Goal: Navigation & Orientation: Find specific page/section

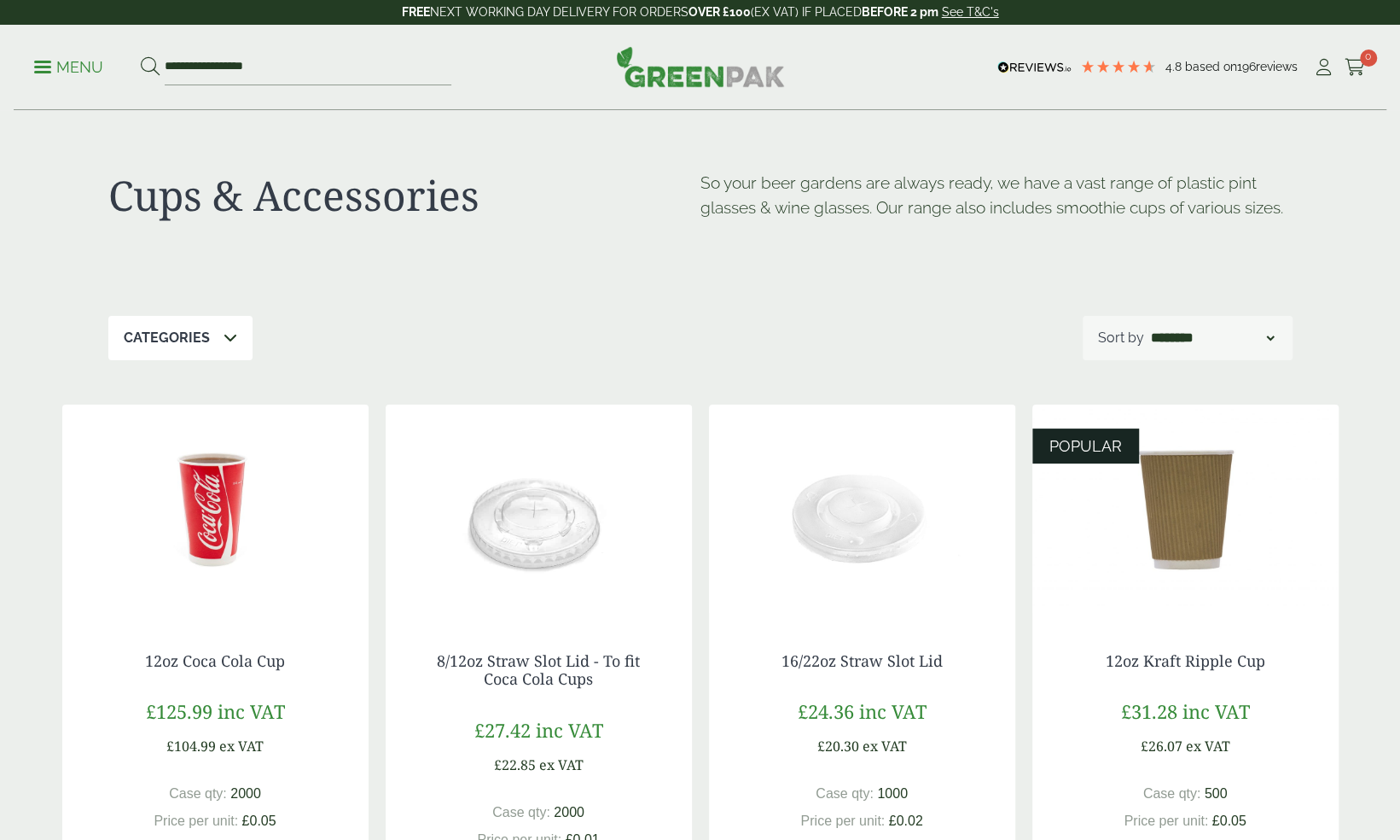
click at [47, 64] on p "Menu" at bounding box center [68, 67] width 69 height 21
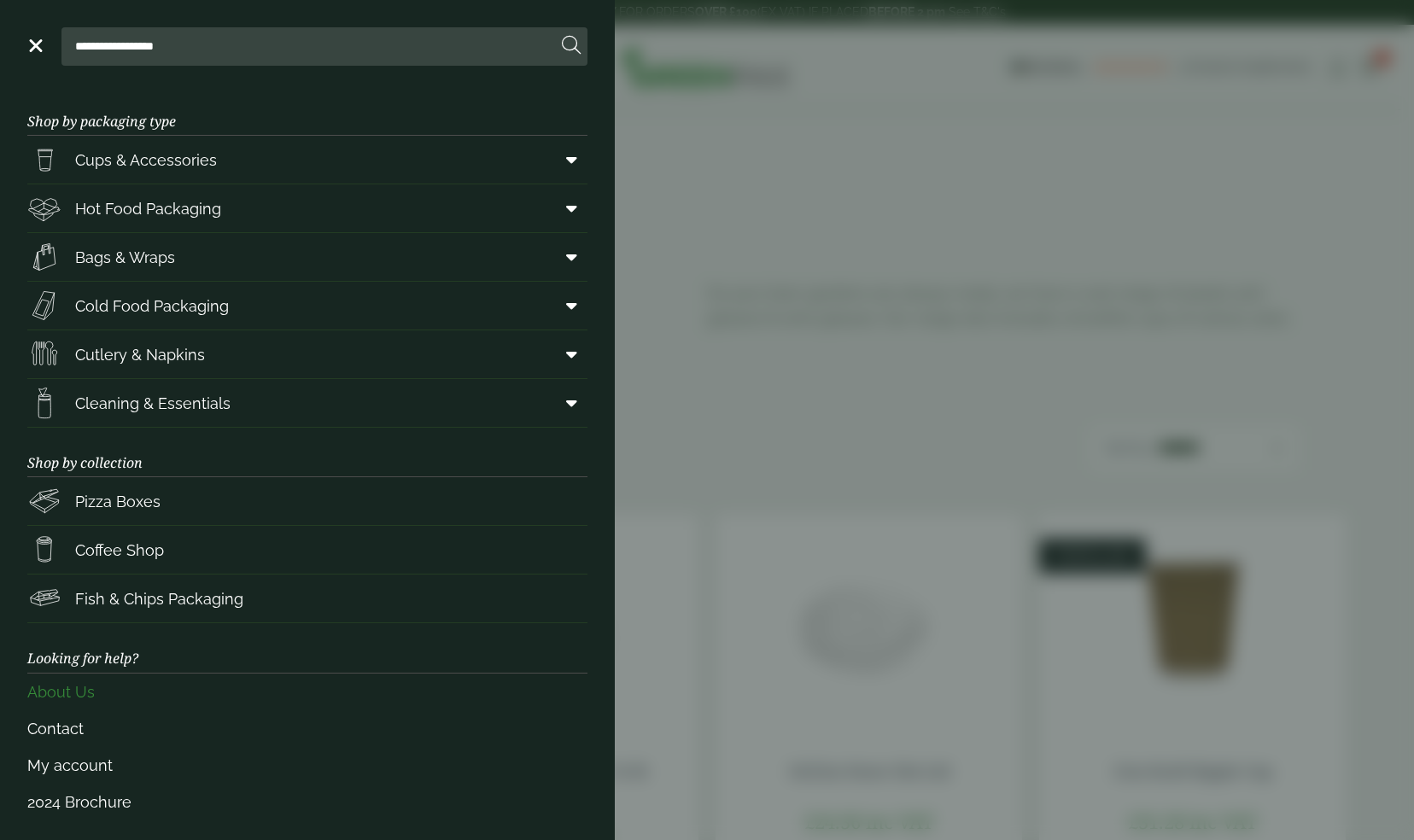
click at [81, 700] on link "About Us" at bounding box center [308, 692] width 560 height 37
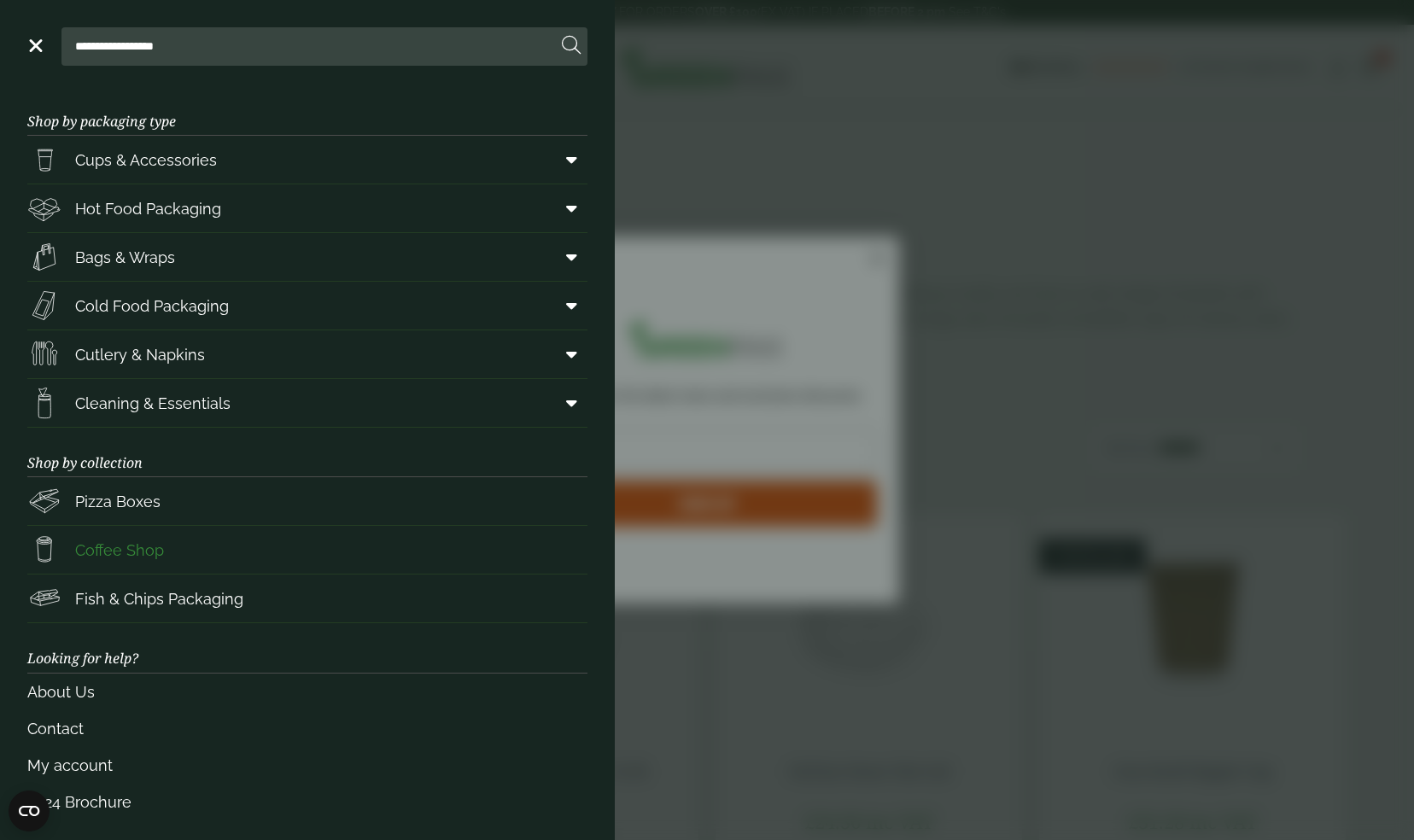
click at [109, 545] on span "Coffee Shop" at bounding box center [119, 550] width 89 height 23
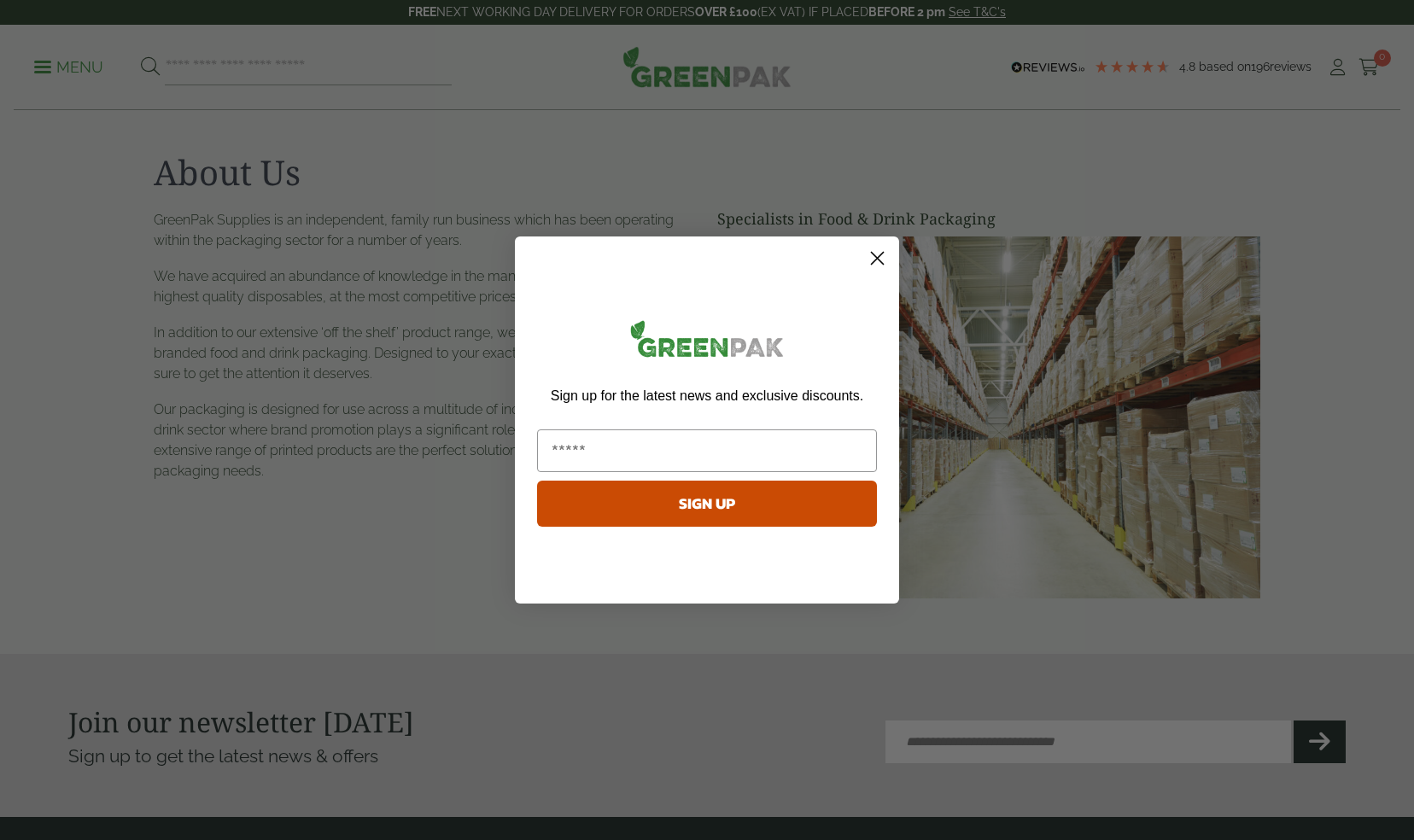
click at [879, 259] on icon "Close dialog" at bounding box center [877, 258] width 12 height 12
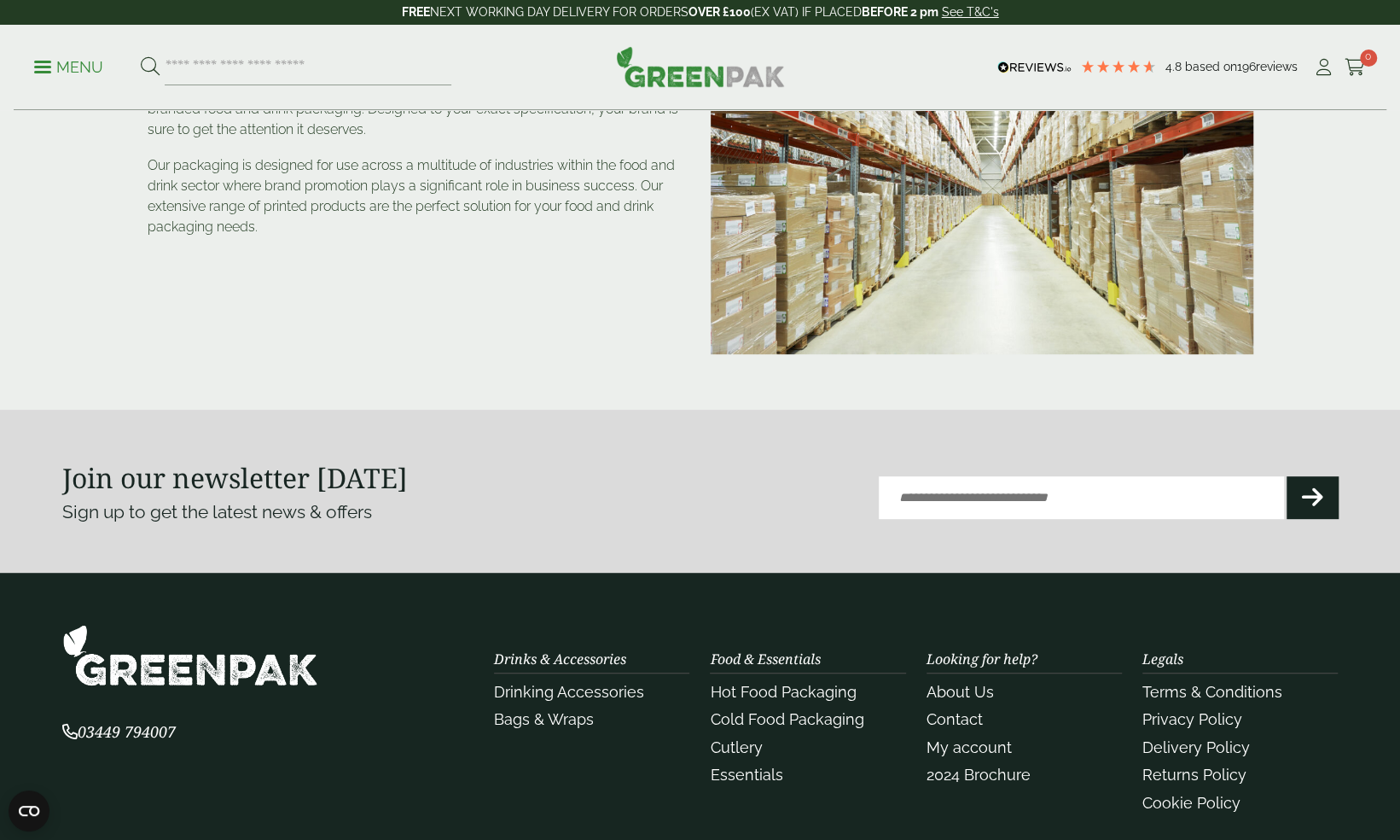
scroll to position [250, 0]
